Goal: Information Seeking & Learning: Understand process/instructions

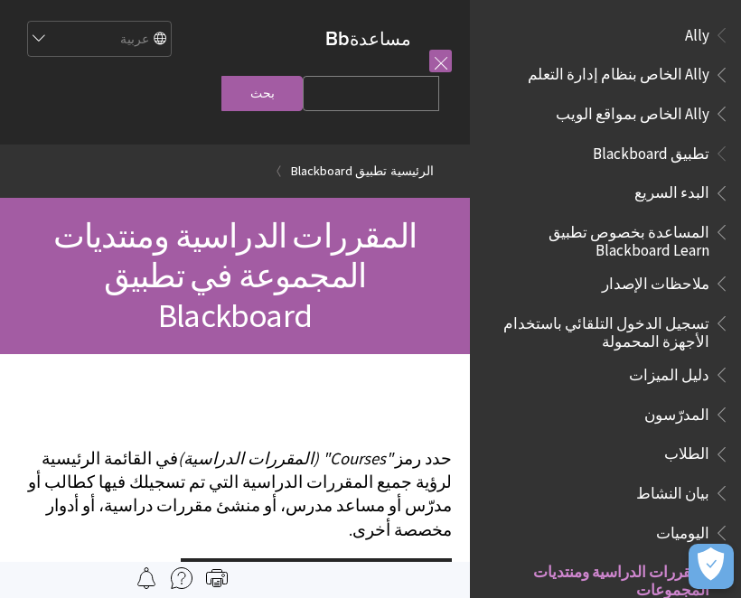
click at [702, 153] on span "تطبيق Blackboard" at bounding box center [651, 150] width 117 height 24
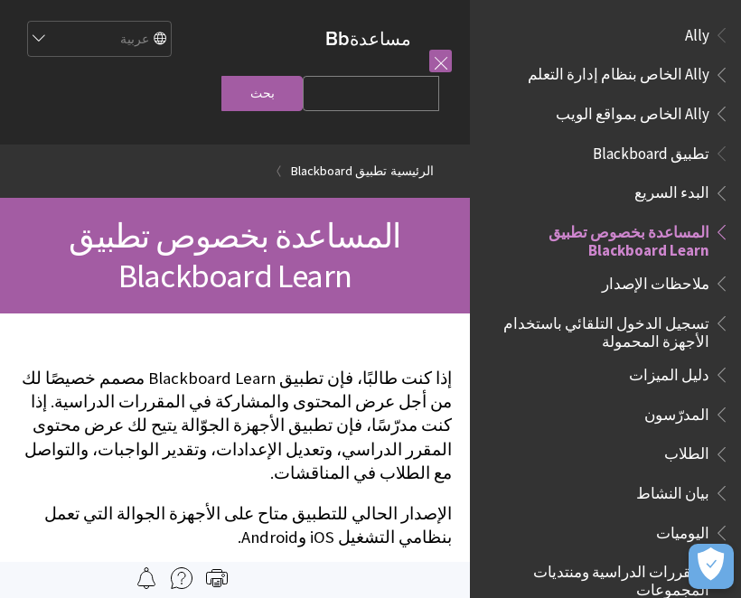
click at [679, 189] on span "البدء السريع" at bounding box center [672, 190] width 75 height 24
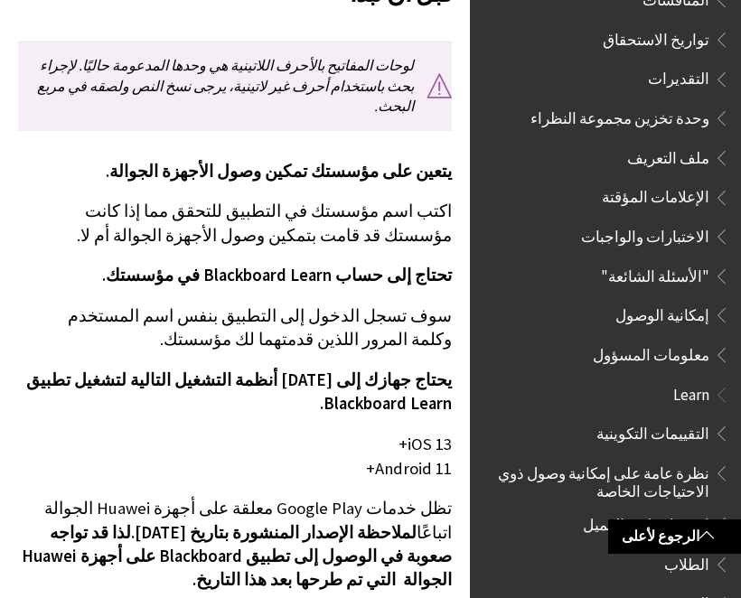
scroll to position [781, 0]
